Goal: Check status: Check status

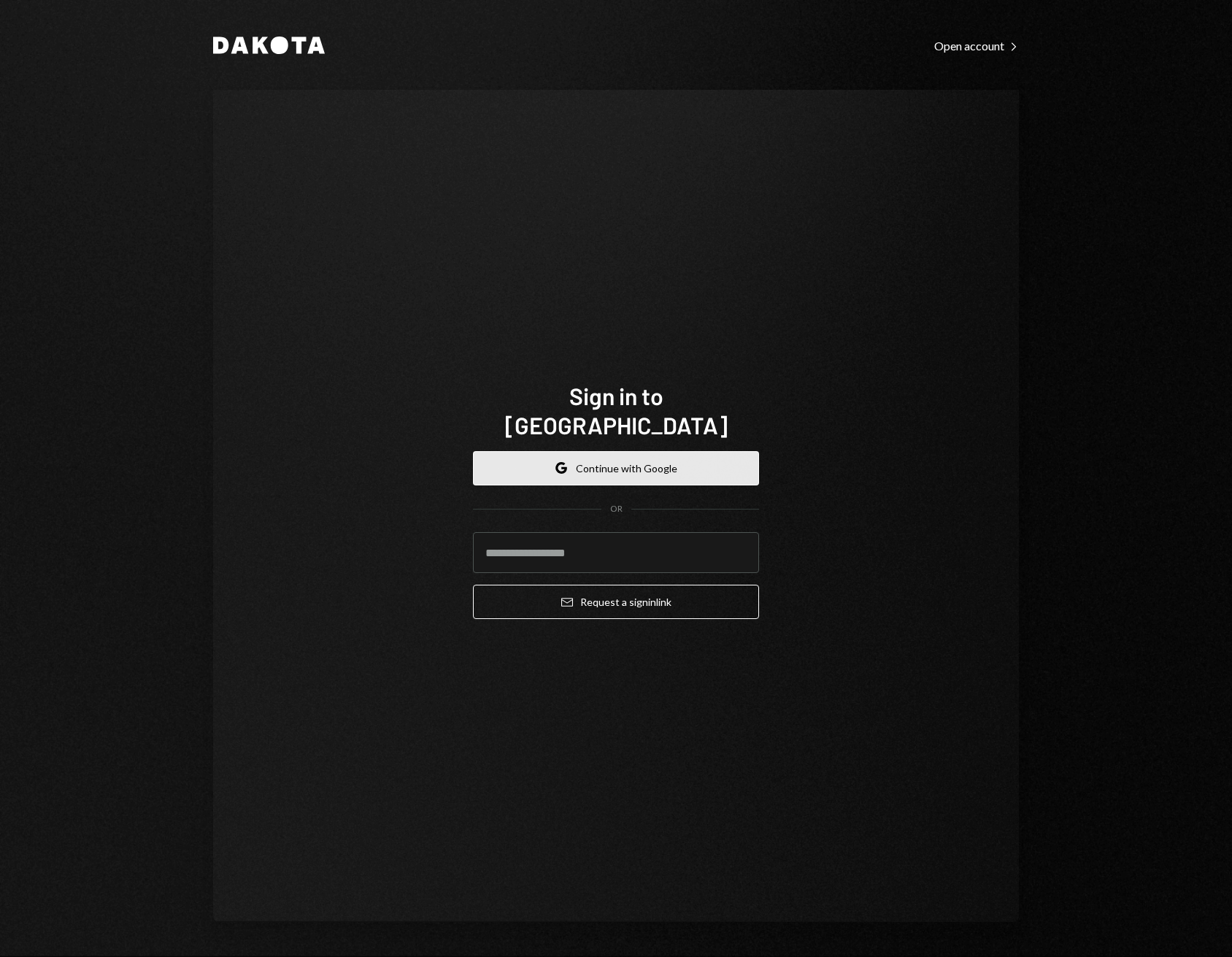
click at [607, 456] on button "Google Continue with Google" at bounding box center [616, 468] width 286 height 35
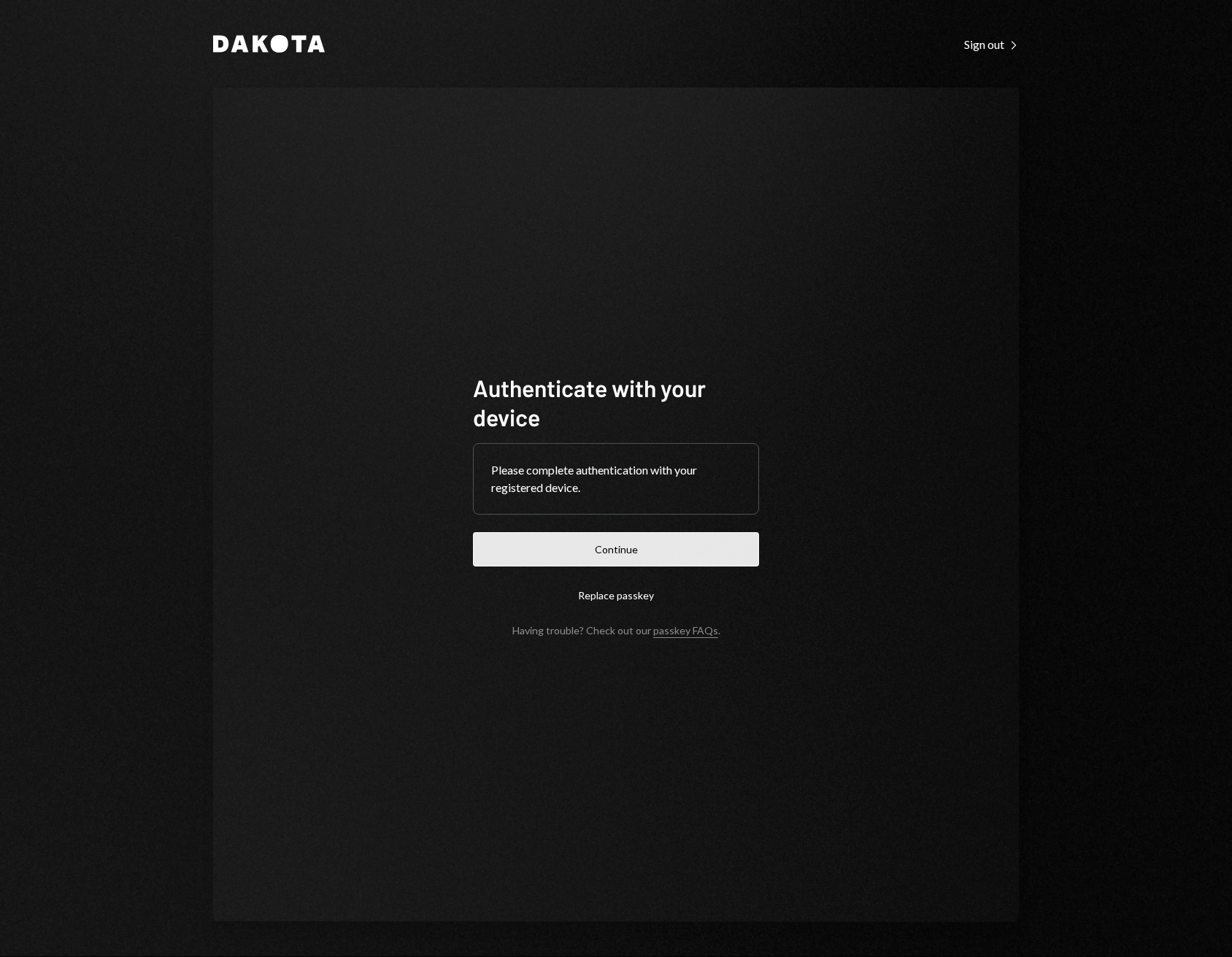
click at [613, 566] on button "Continue" at bounding box center [616, 549] width 286 height 35
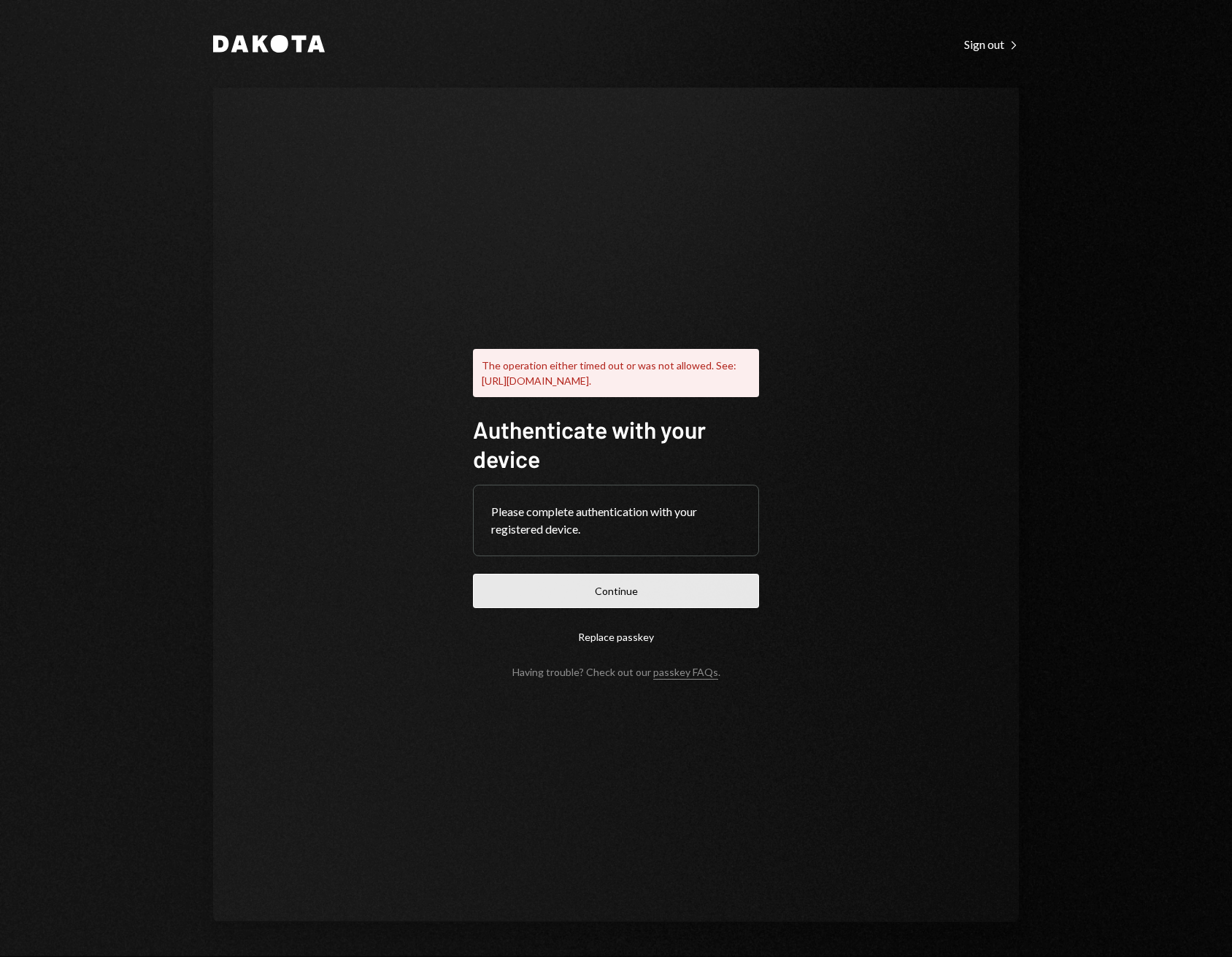
click at [584, 592] on button "Continue" at bounding box center [616, 591] width 286 height 35
click at [583, 608] on button "Continue" at bounding box center [616, 591] width 286 height 35
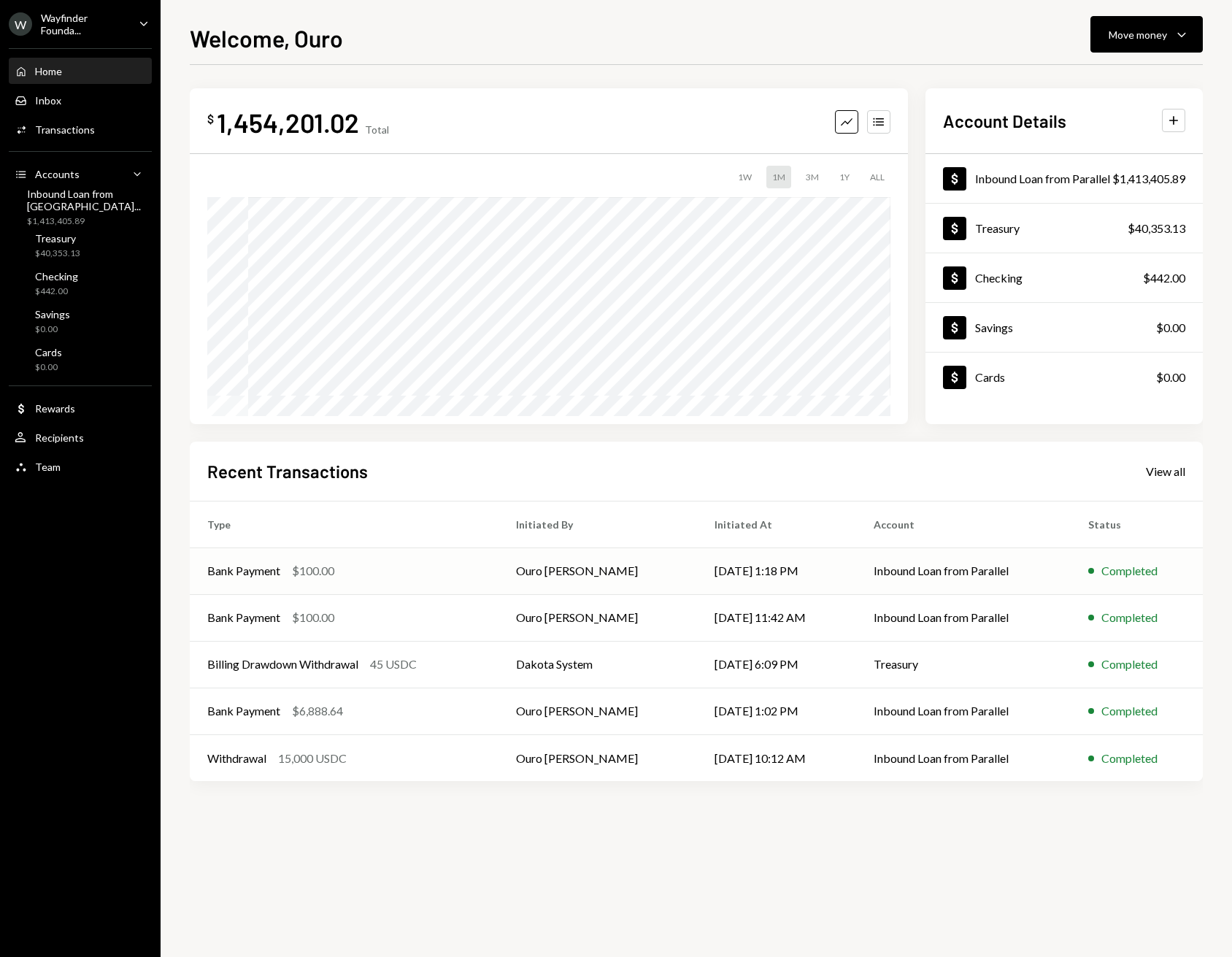
click at [399, 572] on div "Bank Payment $100.00" at bounding box center [345, 571] width 274 height 17
